Goal: Book appointment/travel/reservation

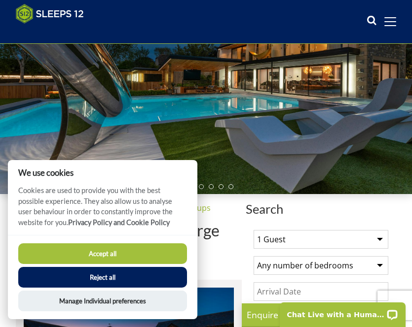
scroll to position [123, 0]
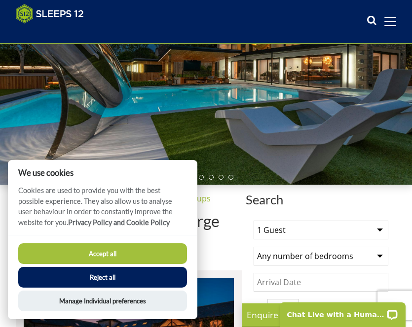
click at [152, 256] on button "Accept all" at bounding box center [102, 254] width 169 height 21
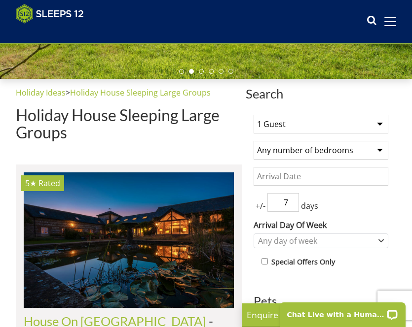
scroll to position [238, 0]
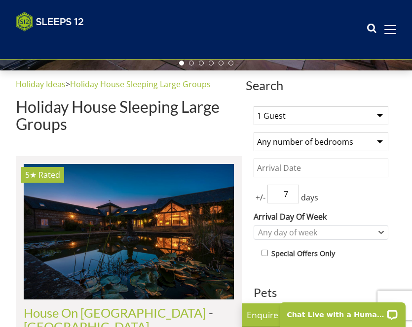
click at [291, 109] on select "1 Guest 2 Guests 3 Guests 4 Guests 5 Guests 6 Guests 7 Guests 8 Guests 9 Guests…" at bounding box center [321, 116] width 135 height 19
select select "13"
click at [254, 107] on select "1 Guest 2 Guests 3 Guests 4 Guests 5 Guests 6 Guests 7 Guests 8 Guests 9 Guests…" at bounding box center [321, 116] width 135 height 19
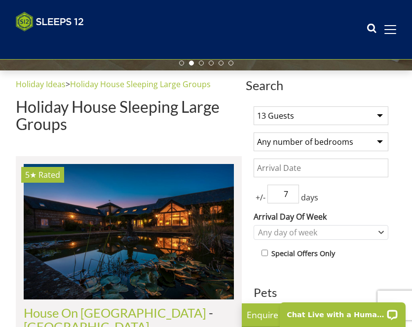
click at [275, 145] on select "Any number of bedrooms 4 Bedrooms 5 Bedrooms 6 Bedrooms 7 Bedrooms 8 Bedrooms 9…" at bounding box center [321, 142] width 135 height 19
select select "8"
click at [254, 133] on select "Any number of bedrooms 4 Bedrooms 5 Bedrooms 6 Bedrooms 7 Bedrooms 8 Bedrooms 9…" at bounding box center [321, 142] width 135 height 19
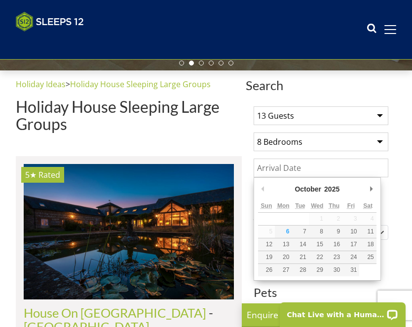
click at [275, 170] on input "Date" at bounding box center [321, 168] width 135 height 19
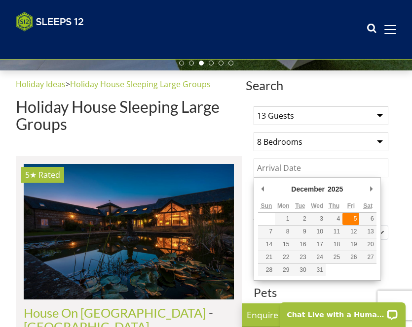
type input "05/12/2025"
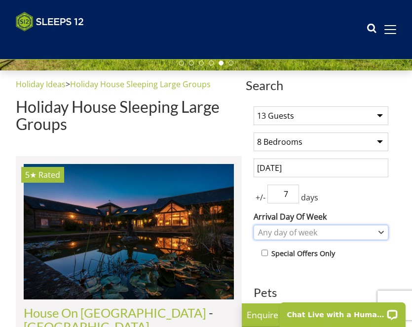
click at [307, 237] on div "Any day of week" at bounding box center [315, 232] width 120 height 11
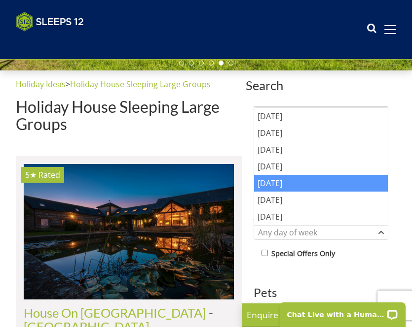
click at [268, 180] on div "[DATE]" at bounding box center [321, 183] width 134 height 17
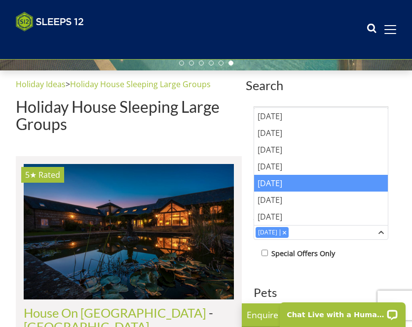
click at [351, 250] on div "Special Offers Only" at bounding box center [324, 255] width 127 height 14
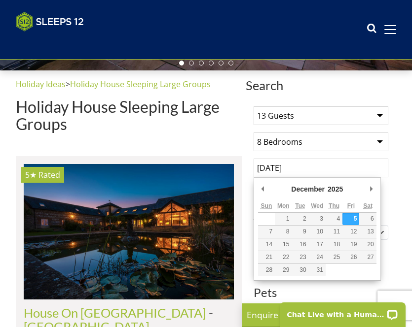
click at [305, 165] on input "05/12/2025" at bounding box center [321, 168] width 135 height 19
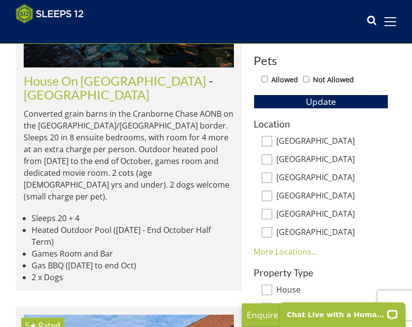
scroll to position [472, 0]
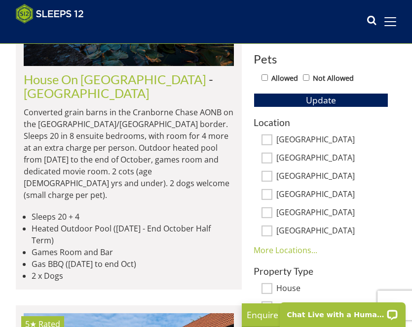
click at [267, 198] on input "[GEOGRAPHIC_DATA]" at bounding box center [266, 194] width 11 height 11
checkbox input "true"
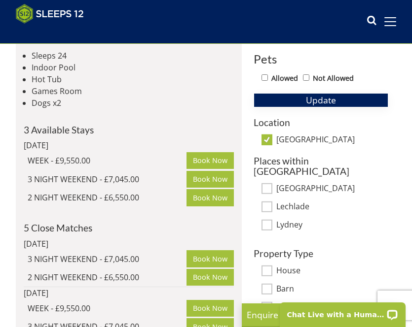
click at [309, 101] on span "Update" at bounding box center [321, 100] width 30 height 12
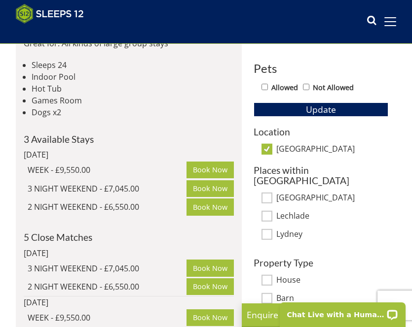
scroll to position [499, 0]
